Goal: Task Accomplishment & Management: Use online tool/utility

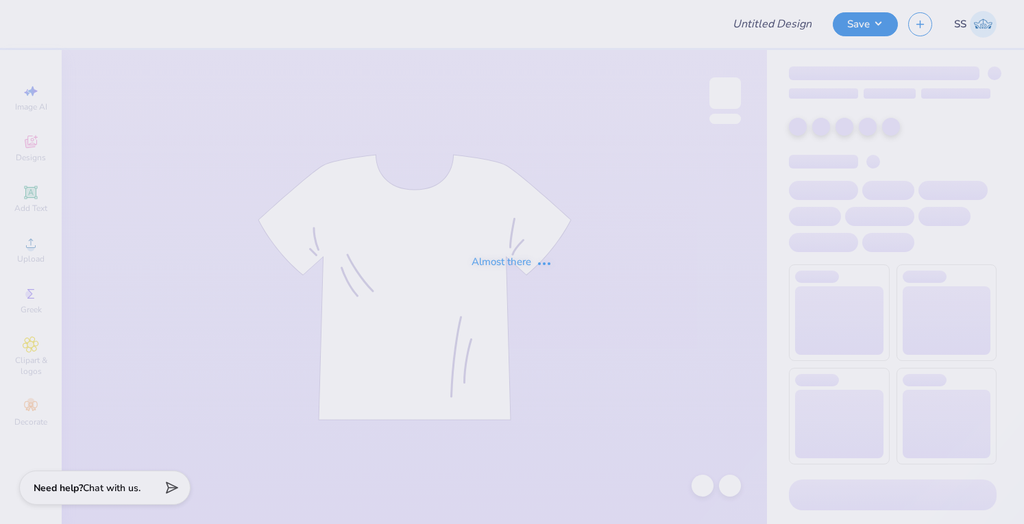
type input "[PERSON_NAME] : The [GEOGRAPHIC_DATA][US_STATE]"
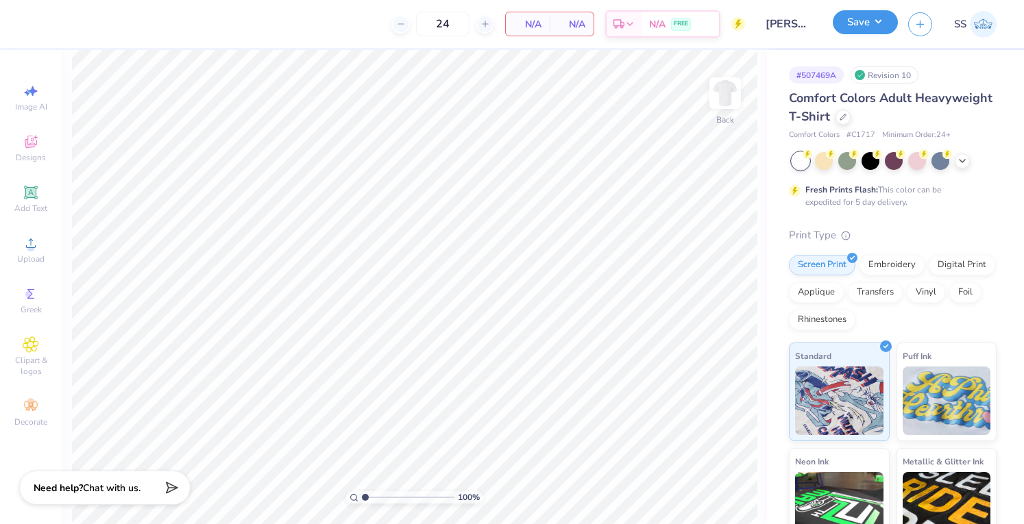
click at [884, 24] on button "Save" at bounding box center [865, 22] width 65 height 24
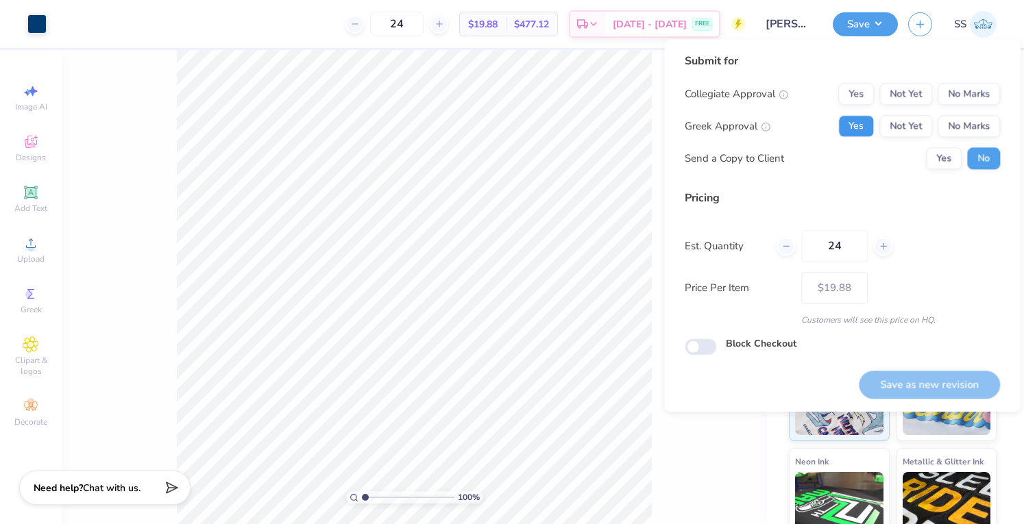
click at [865, 125] on button "Yes" at bounding box center [856, 126] width 36 height 22
click at [921, 133] on button "Not Yet" at bounding box center [906, 126] width 53 height 22
click at [950, 128] on button "No Marks" at bounding box center [969, 126] width 62 height 22
click at [856, 86] on button "Yes" at bounding box center [856, 94] width 36 height 22
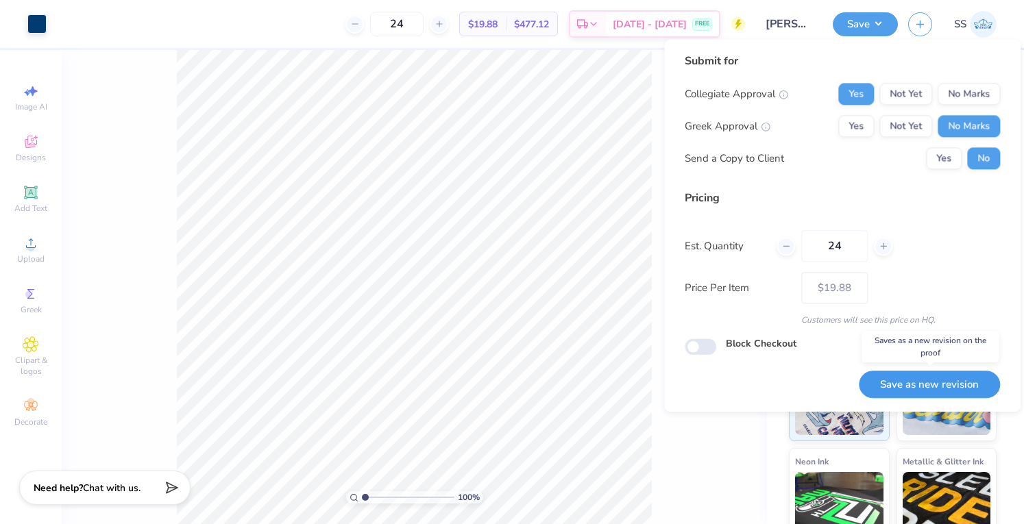
click at [913, 383] on button "Save as new revision" at bounding box center [929, 385] width 141 height 28
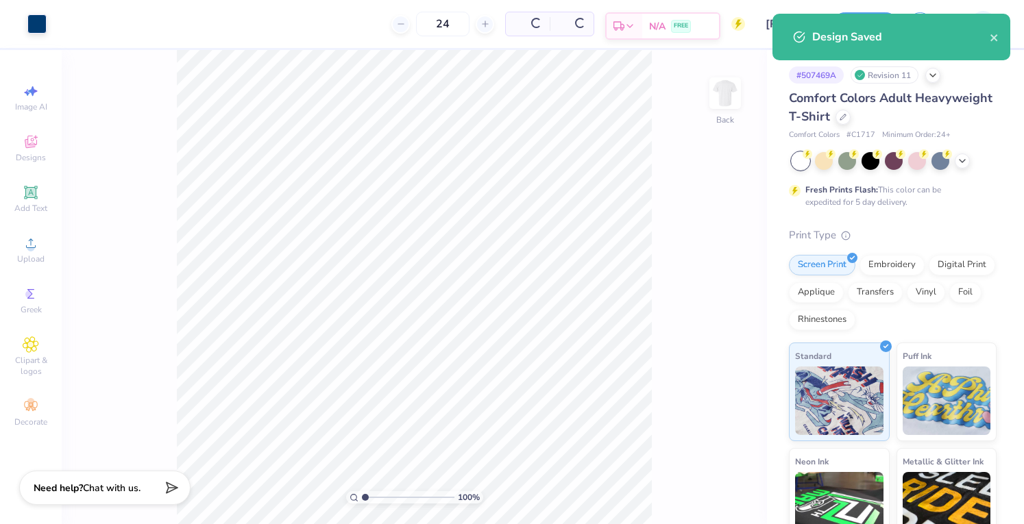
type input "– –"
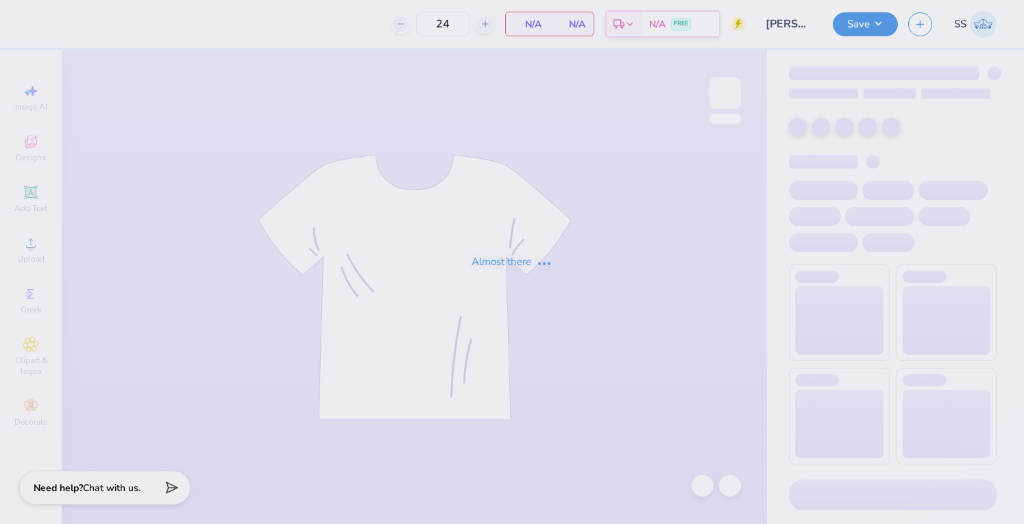
click at [855, 21] on div "Almost there" at bounding box center [512, 262] width 1024 height 524
click at [872, 16] on div "Almost there" at bounding box center [512, 262] width 1024 height 524
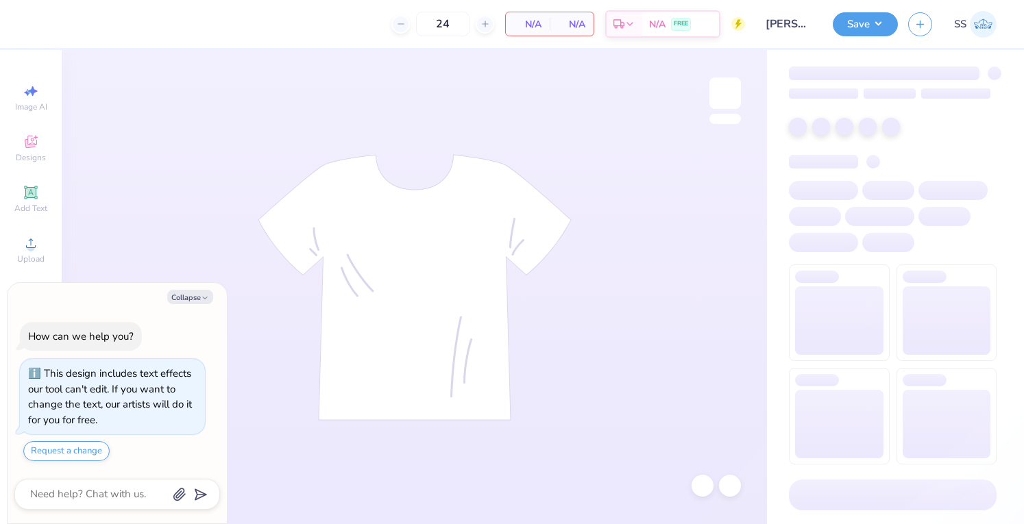
click at [872, 16] on button "Save" at bounding box center [865, 24] width 65 height 24
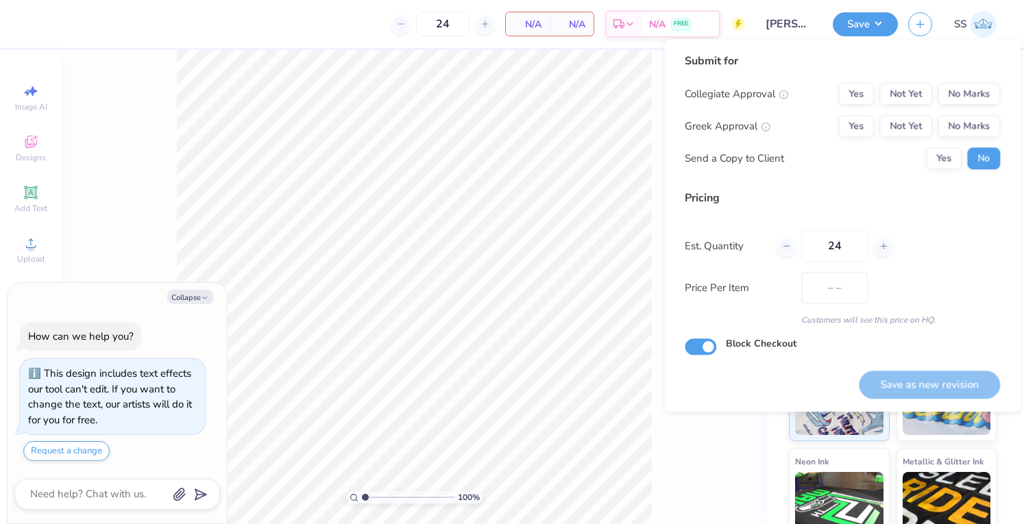
type textarea "x"
click at [866, 95] on button "Yes" at bounding box center [856, 94] width 36 height 22
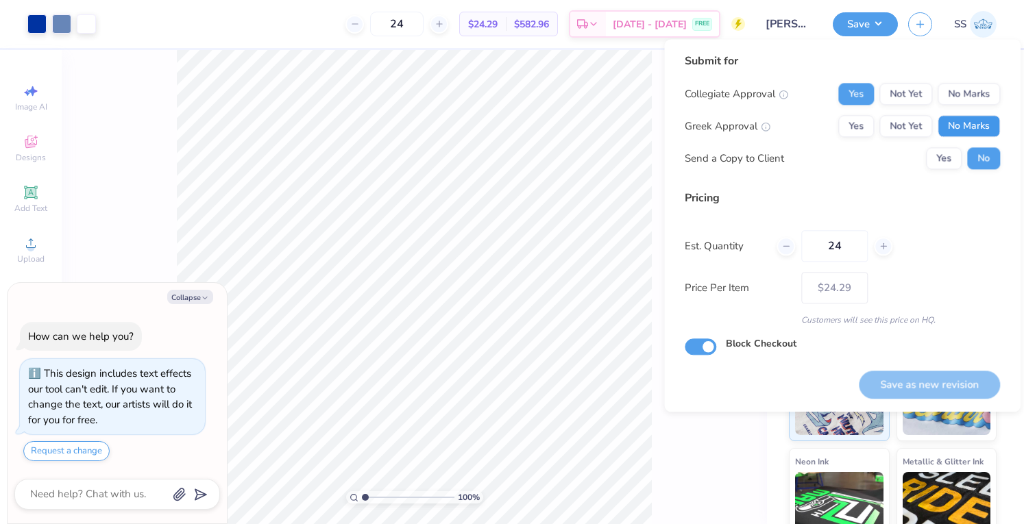
click at [972, 127] on button "No Marks" at bounding box center [969, 126] width 62 height 22
click at [913, 376] on div "Save as new revision" at bounding box center [929, 377] width 141 height 43
click at [913, 376] on button "Save as new revision" at bounding box center [929, 385] width 141 height 28
type input "$24.29"
type textarea "x"
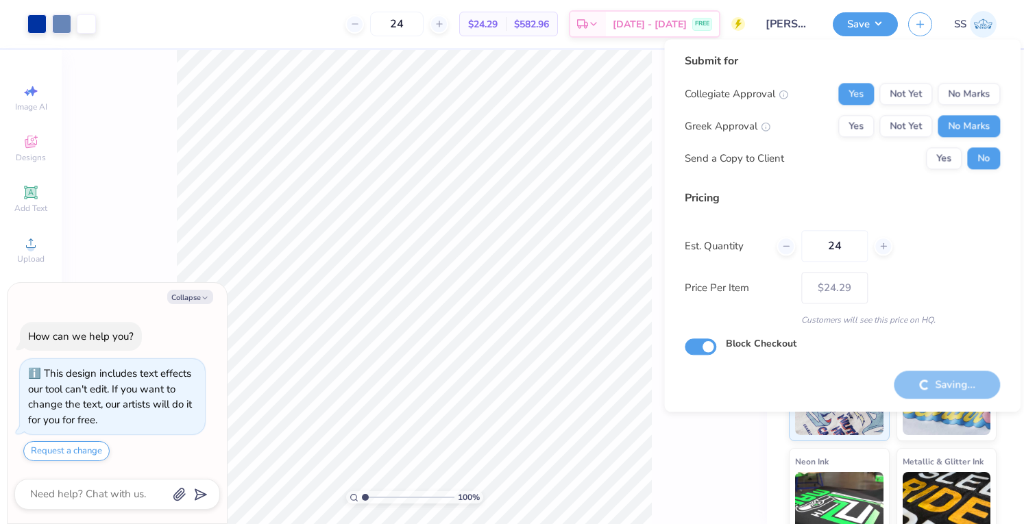
type input "– –"
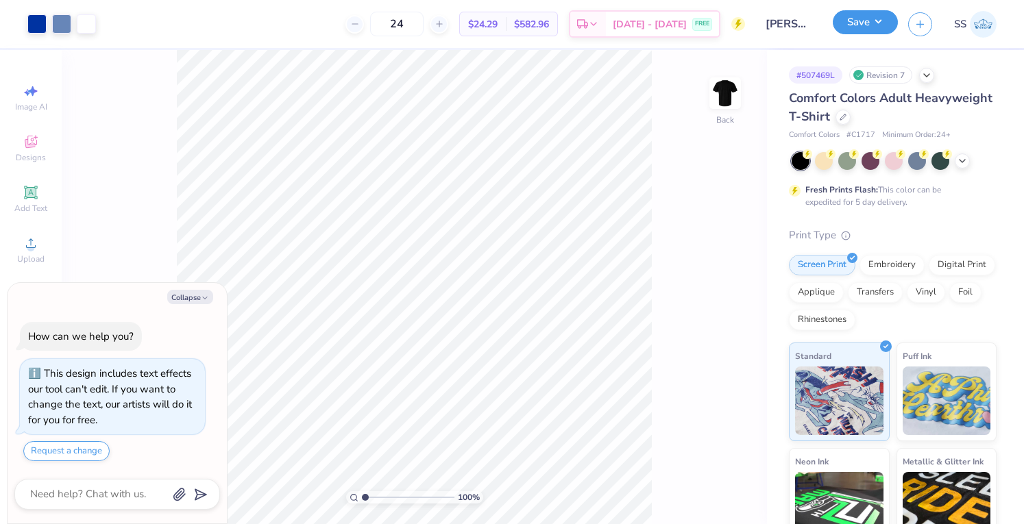
click at [875, 15] on button "Save" at bounding box center [865, 22] width 65 height 24
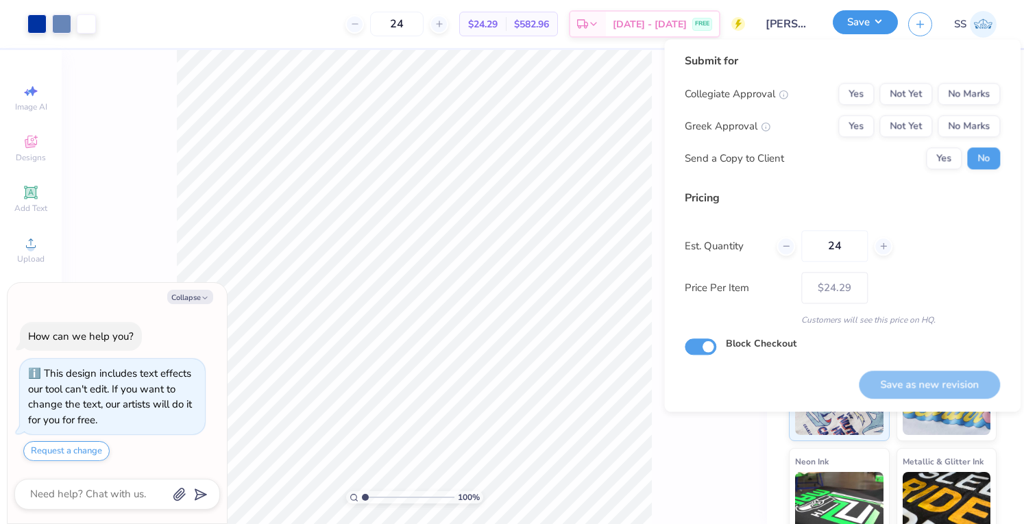
type textarea "x"
click at [865, 92] on button "Yes" at bounding box center [856, 94] width 36 height 22
click at [963, 115] on button "No Marks" at bounding box center [969, 126] width 62 height 22
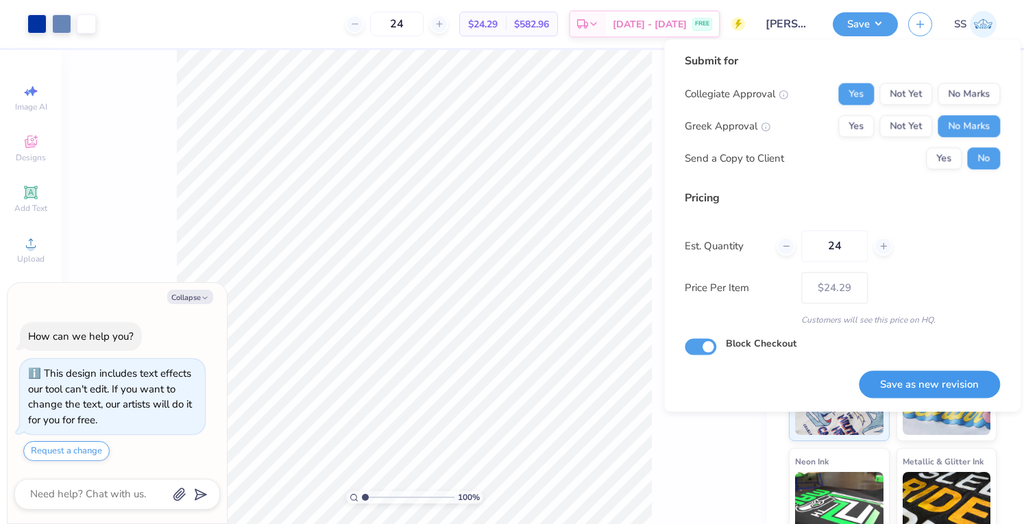
click at [886, 378] on button "Save as new revision" at bounding box center [929, 385] width 141 height 28
type input "$24.29"
type textarea "x"
